Goal: Task Accomplishment & Management: Complete application form

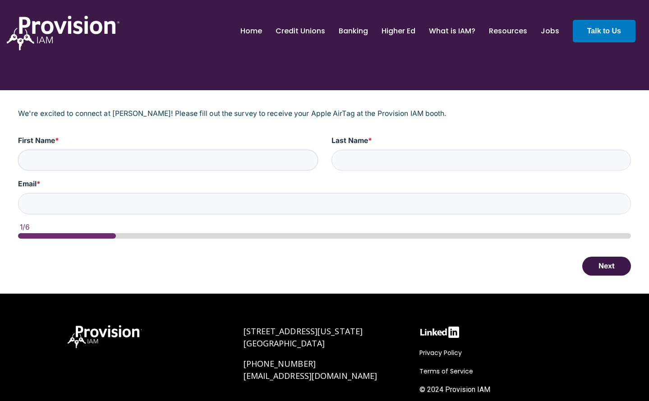
click at [107, 152] on input "First Name *" at bounding box center [168, 160] width 300 height 21
type input "[PERSON_NAME]"
type input "[EMAIL_ADDRESS][DOMAIN_NAME]"
click at [597, 265] on button "Next" at bounding box center [606, 265] width 49 height 19
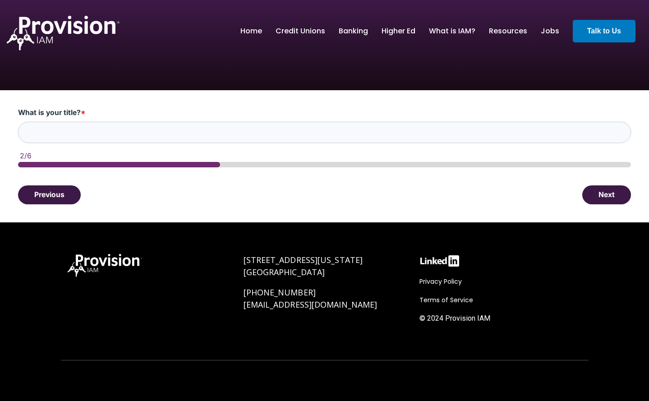
click at [45, 130] on input "What is your title? *" at bounding box center [324, 132] width 613 height 21
type input "Business Systems Supervisor"
click at [612, 195] on button "Next" at bounding box center [606, 194] width 49 height 19
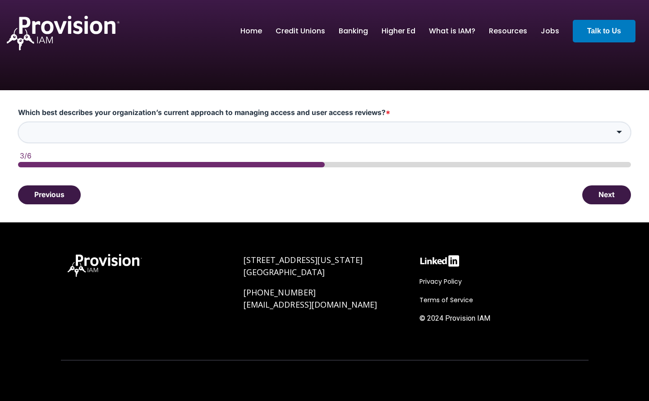
click at [108, 127] on input "Which best describes your organization’s current approach to managing access an…" at bounding box center [324, 132] width 613 height 21
